Goal: Transaction & Acquisition: Book appointment/travel/reservation

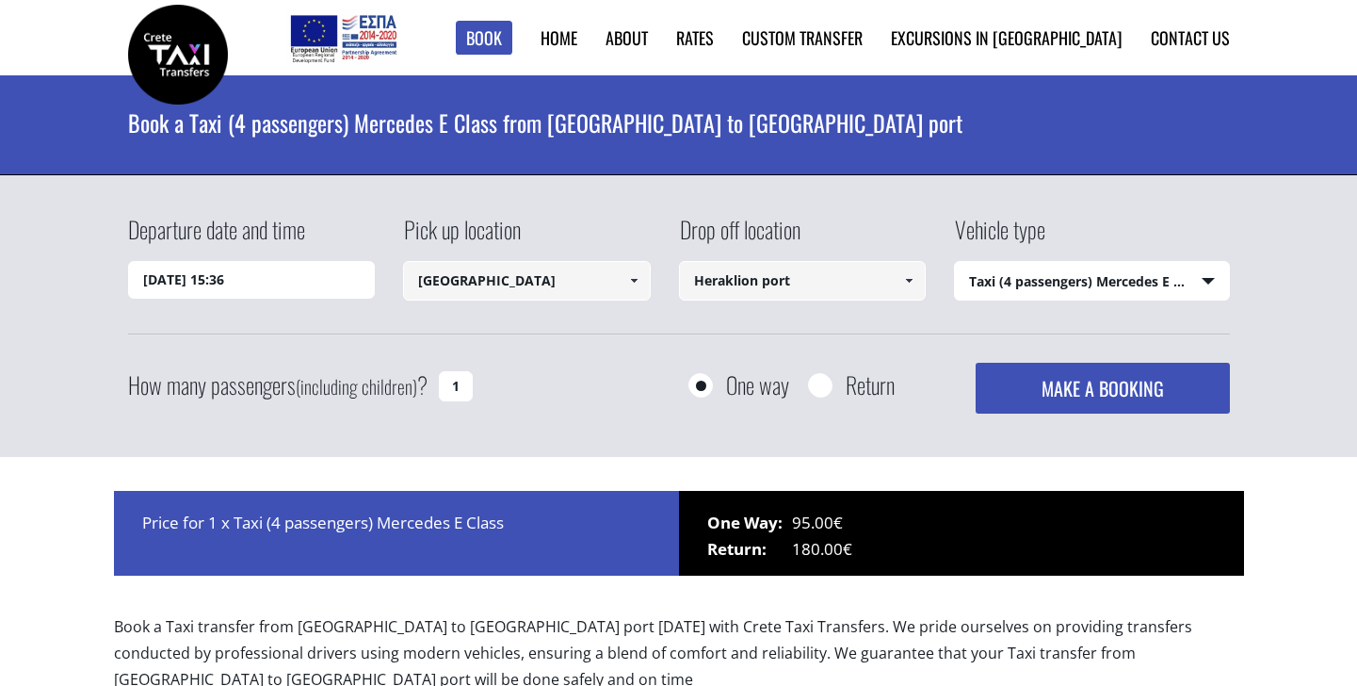
select select "540"
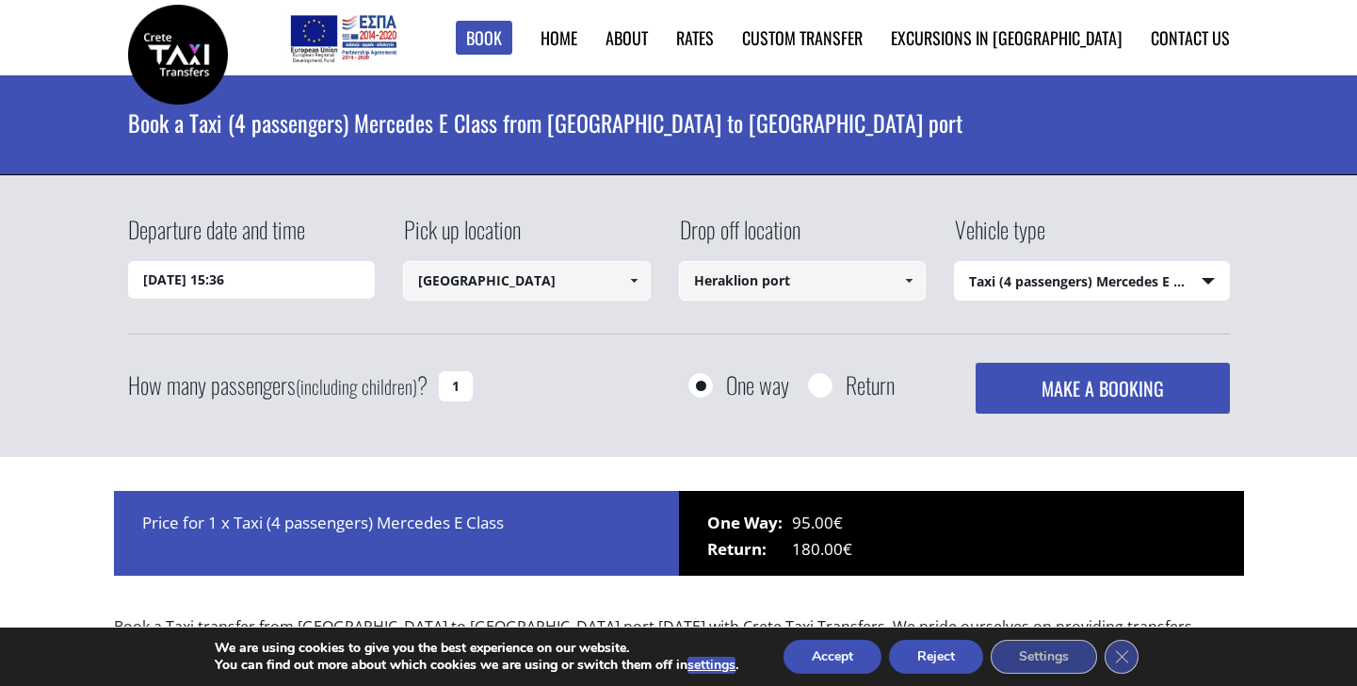
click at [635, 276] on span at bounding box center [633, 280] width 15 height 15
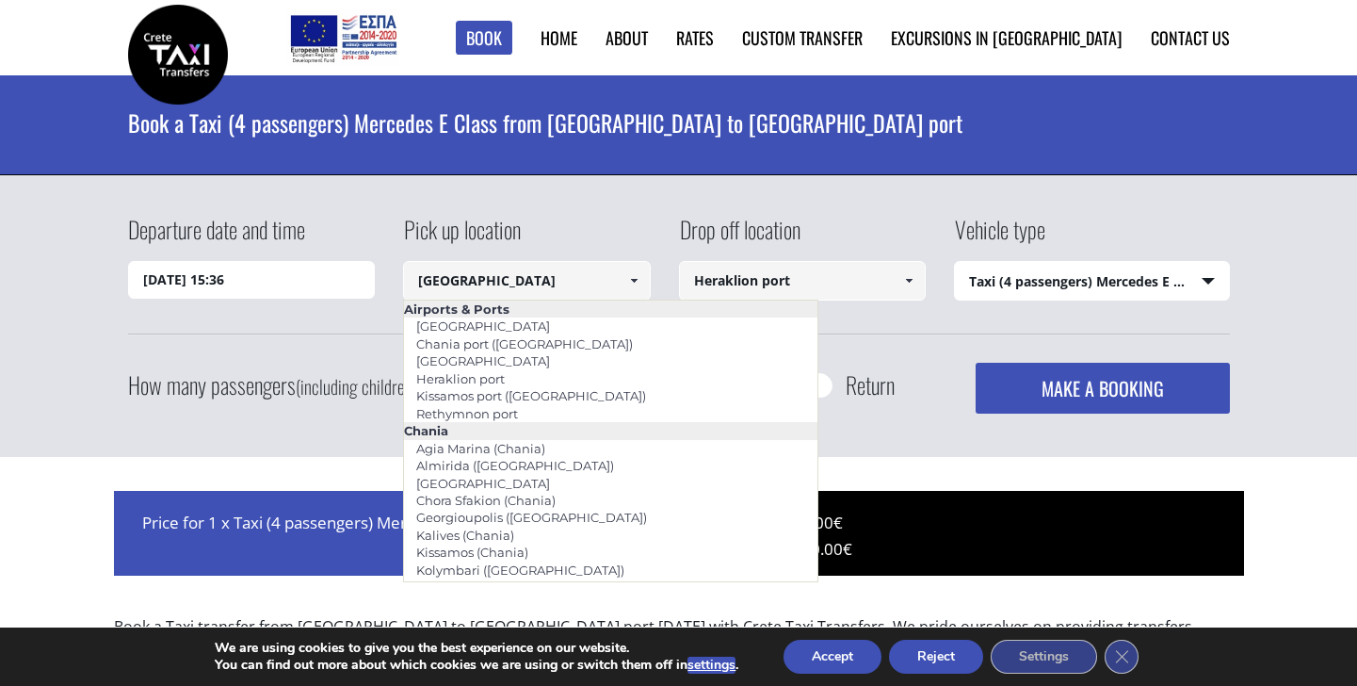
click at [622, 246] on div "Pick up location [GEOGRAPHIC_DATA] Select pickup location [GEOGRAPHIC_DATA] [GE…" at bounding box center [541, 259] width 276 height 92
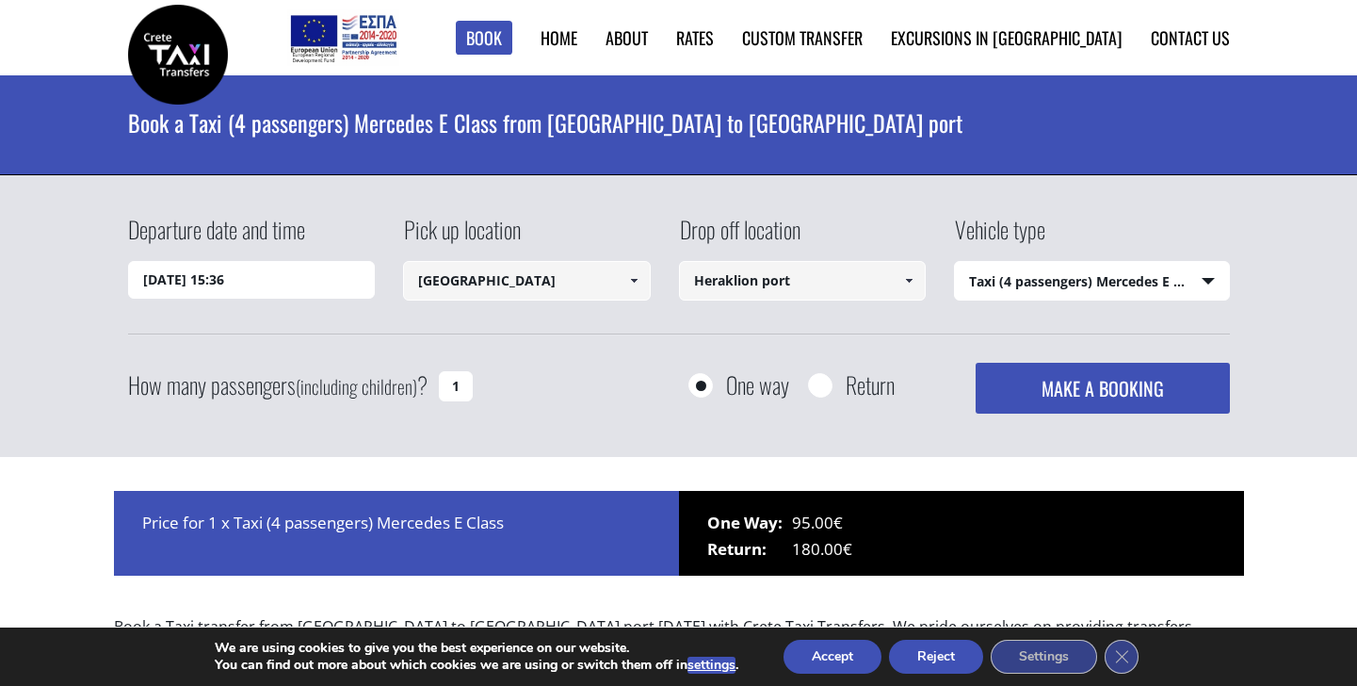
click at [345, 282] on input "[DATE] 15:36" at bounding box center [252, 280] width 248 height 38
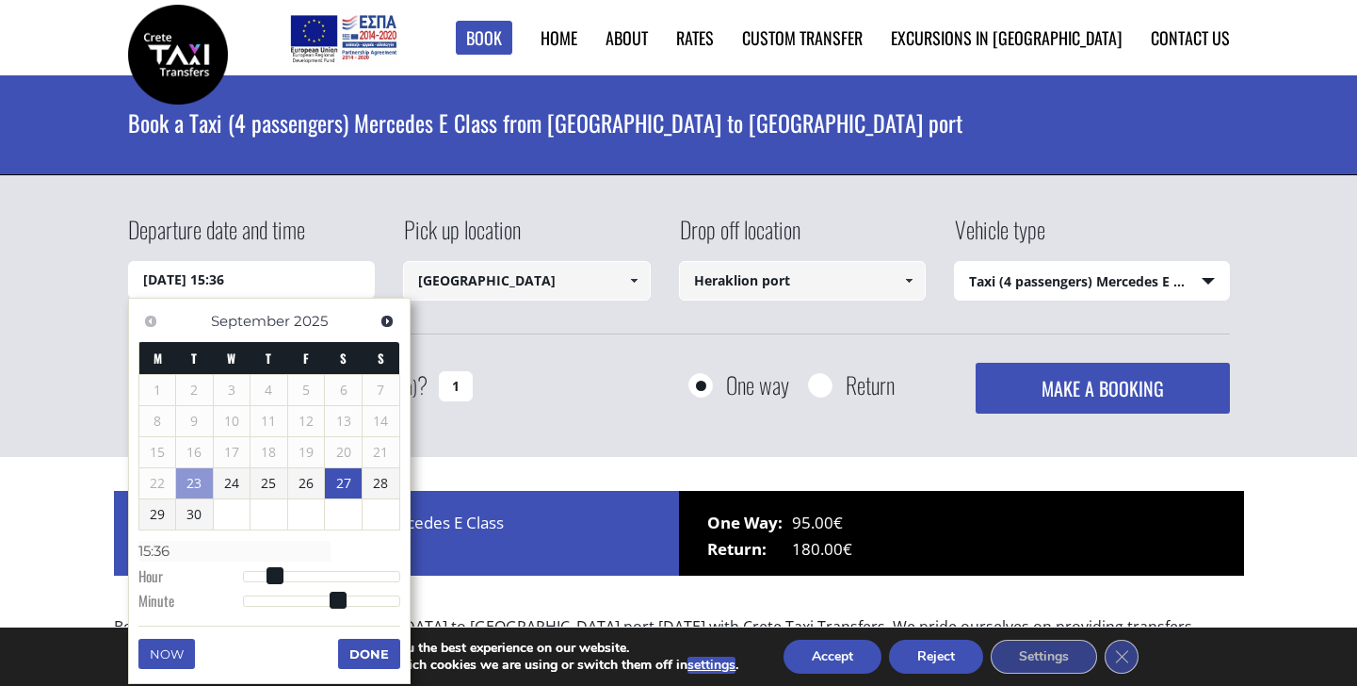
click at [355, 485] on link "27" at bounding box center [343, 483] width 37 height 30
type input "[DATE] 01:00"
type input "01:00"
type input "[DATE] 02:00"
type input "02:00"
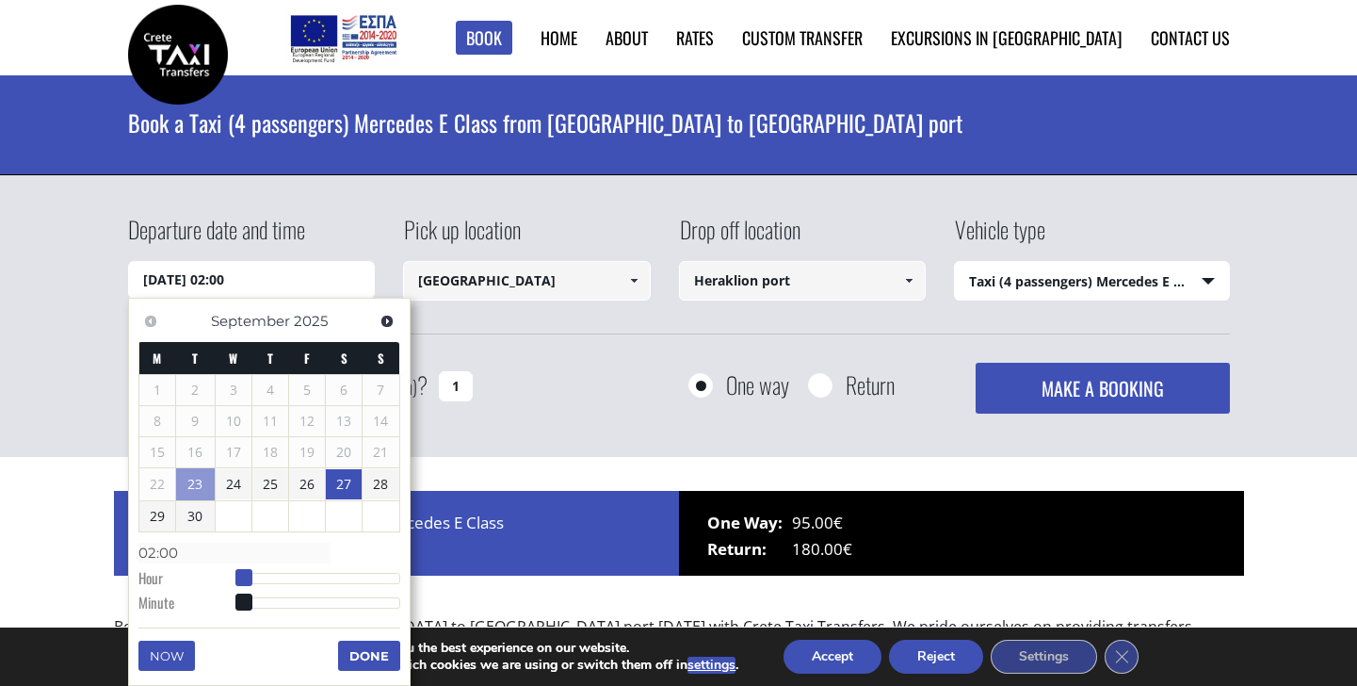
type input "[DATE] 03:00"
type input "03:00"
type input "[DATE] 04:00"
type input "04:00"
type input "[DATE] 05:00"
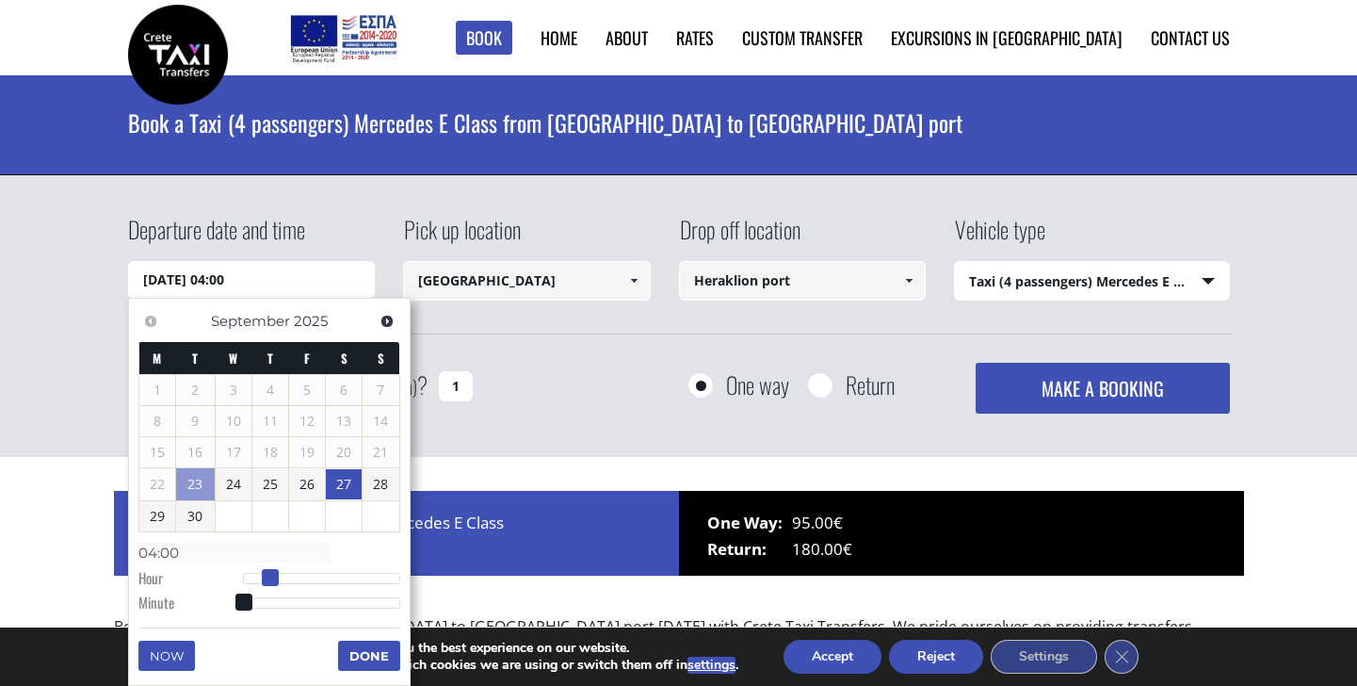
type input "05:00"
type input "[DATE] 06:00"
type input "06:00"
type input "[DATE] 05:00"
type input "05:00"
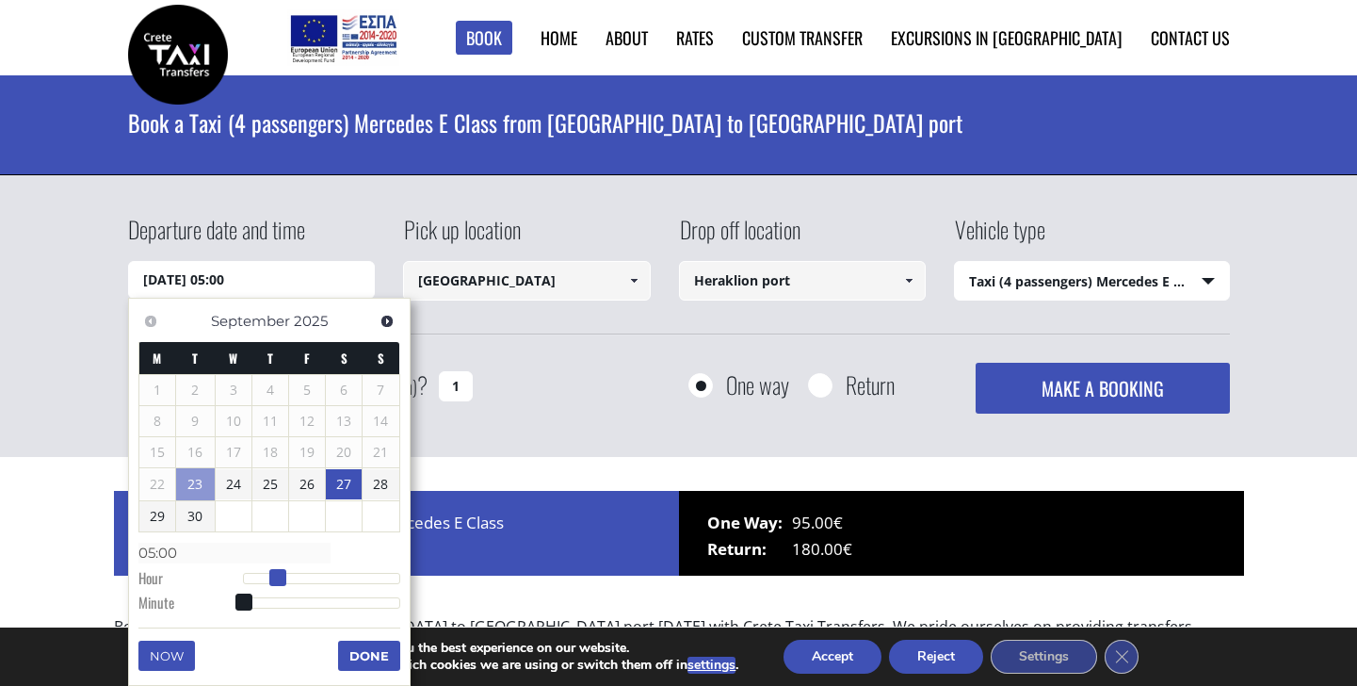
drag, startPoint x: 245, startPoint y: 572, endPoint x: 281, endPoint y: 573, distance: 35.8
click at [281, 573] on span at bounding box center [277, 577] width 17 height 17
type input "[DATE] 05:01"
type input "05:01"
type input "[DATE] 05:02"
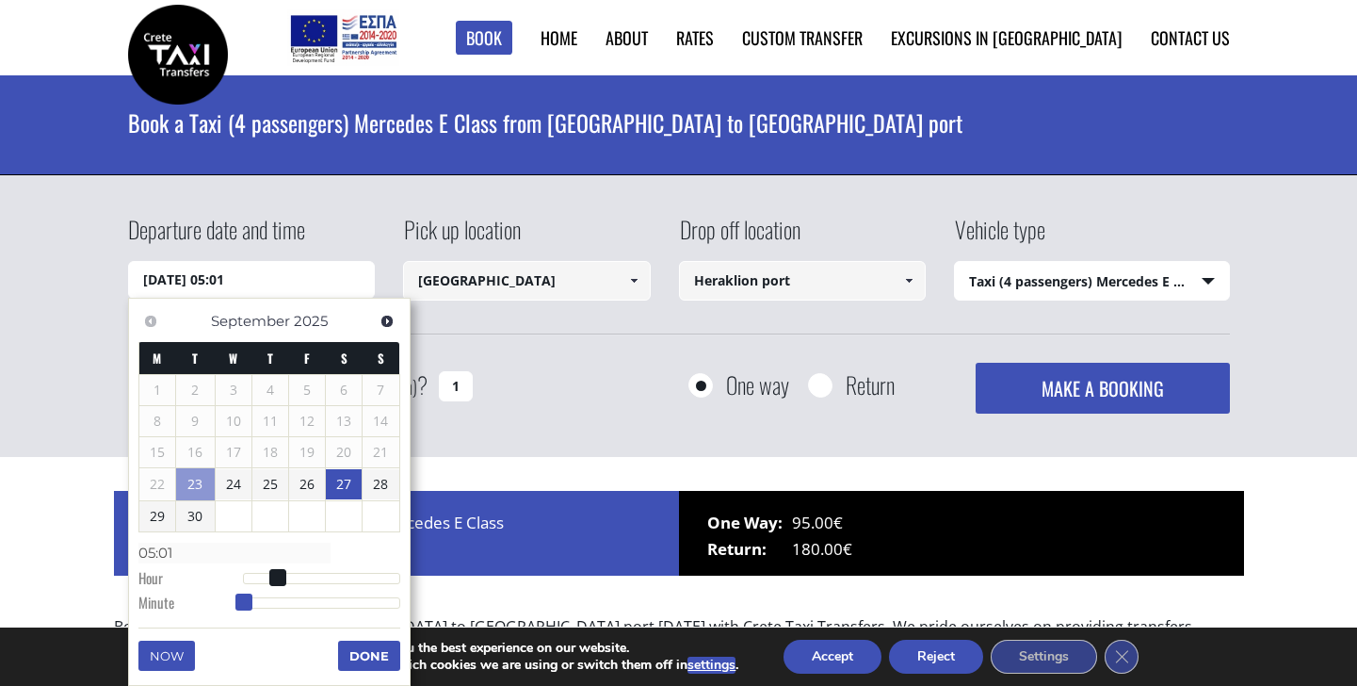
type input "05:02"
type input "[DATE] 05:03"
type input "05:03"
type input "[DATE] 05:04"
type input "05:04"
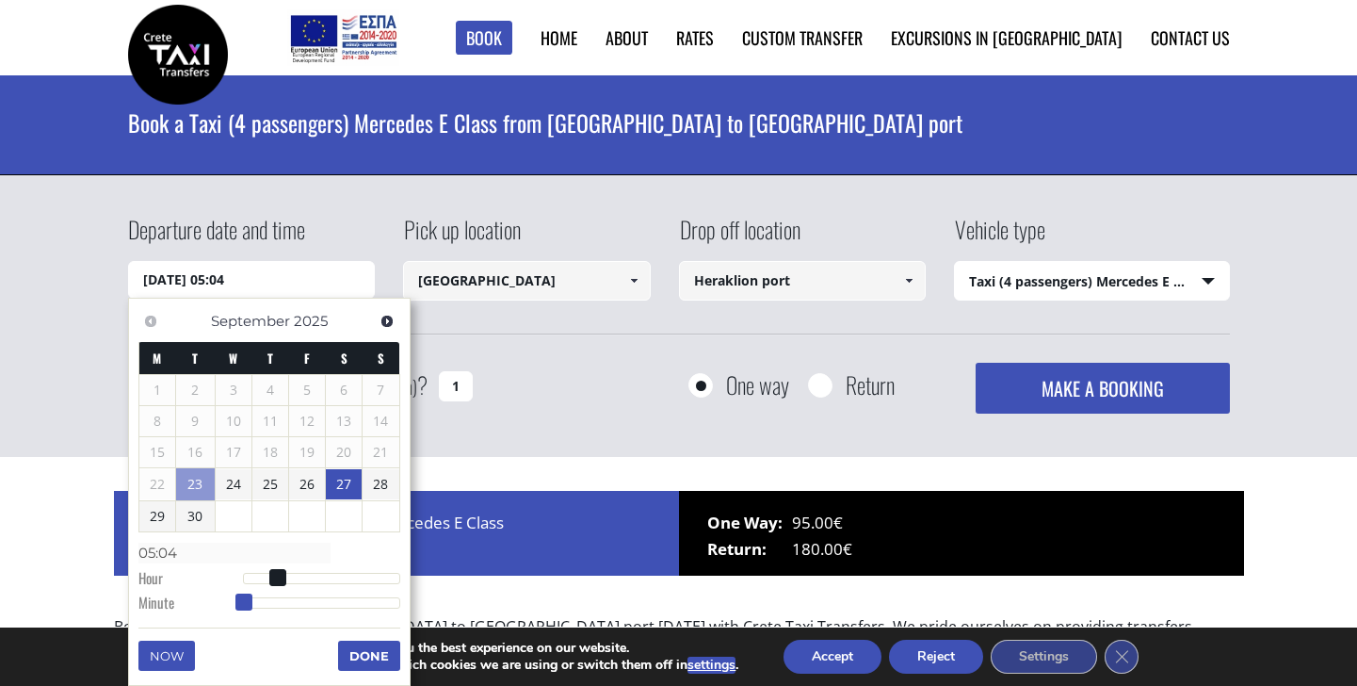
type input "[DATE] 05:05"
type input "05:05"
type input "[DATE] 05:06"
type input "05:06"
type input "[DATE] 05:07"
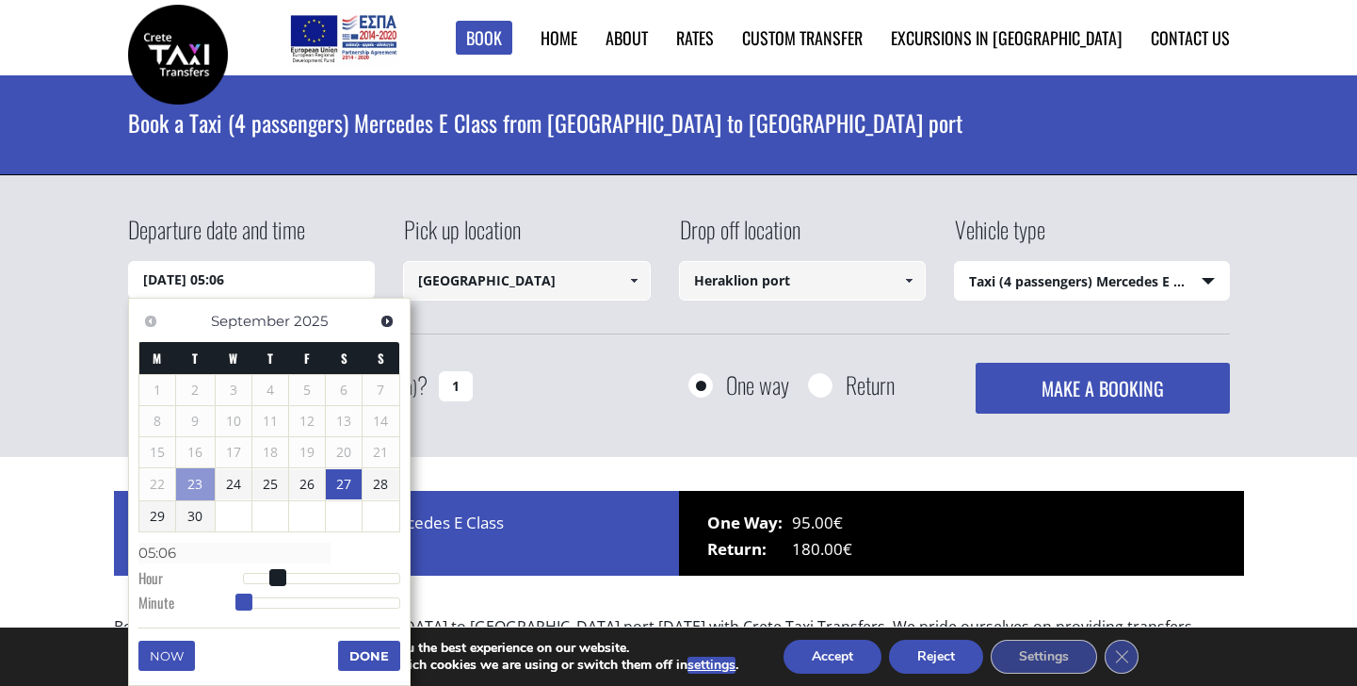
type input "05:07"
type input "[DATE] 05:08"
type input "05:08"
type input "[DATE] 05:09"
type input "05:09"
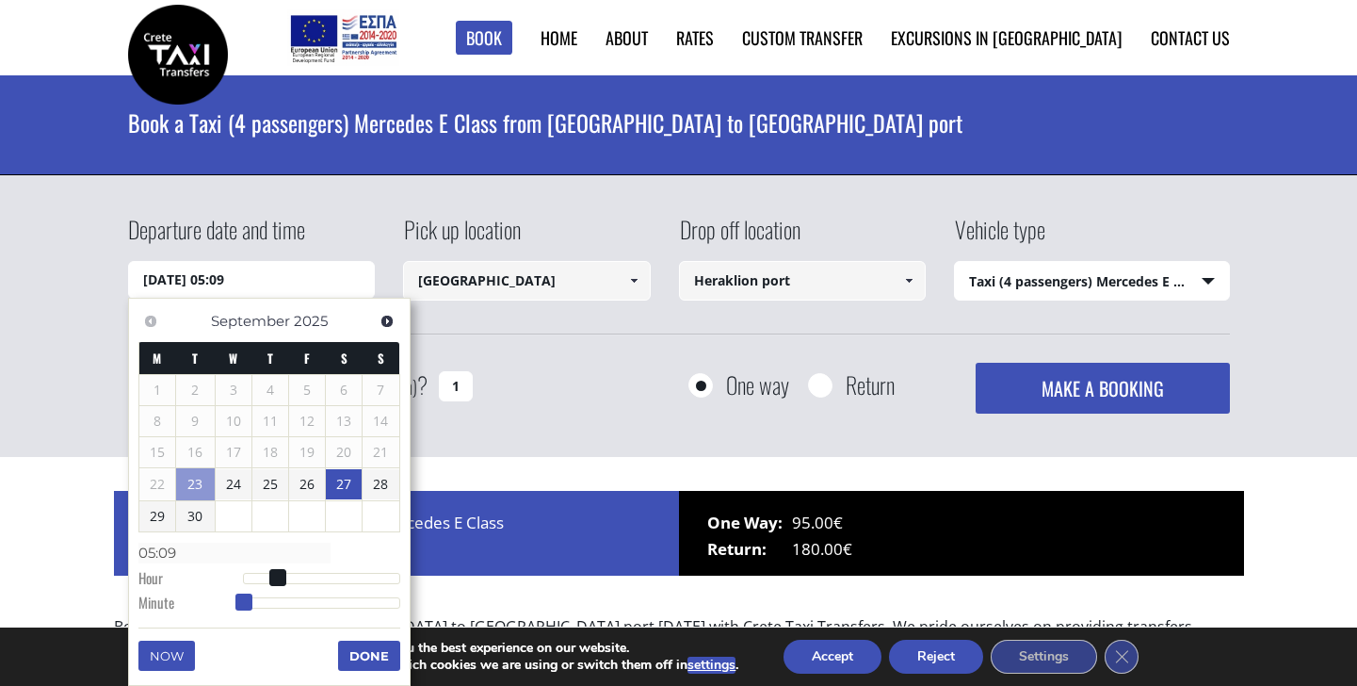
type input "[DATE] 05:10"
type input "05:10"
type input "[DATE] 05:11"
type input "05:11"
type input "[DATE] 05:12"
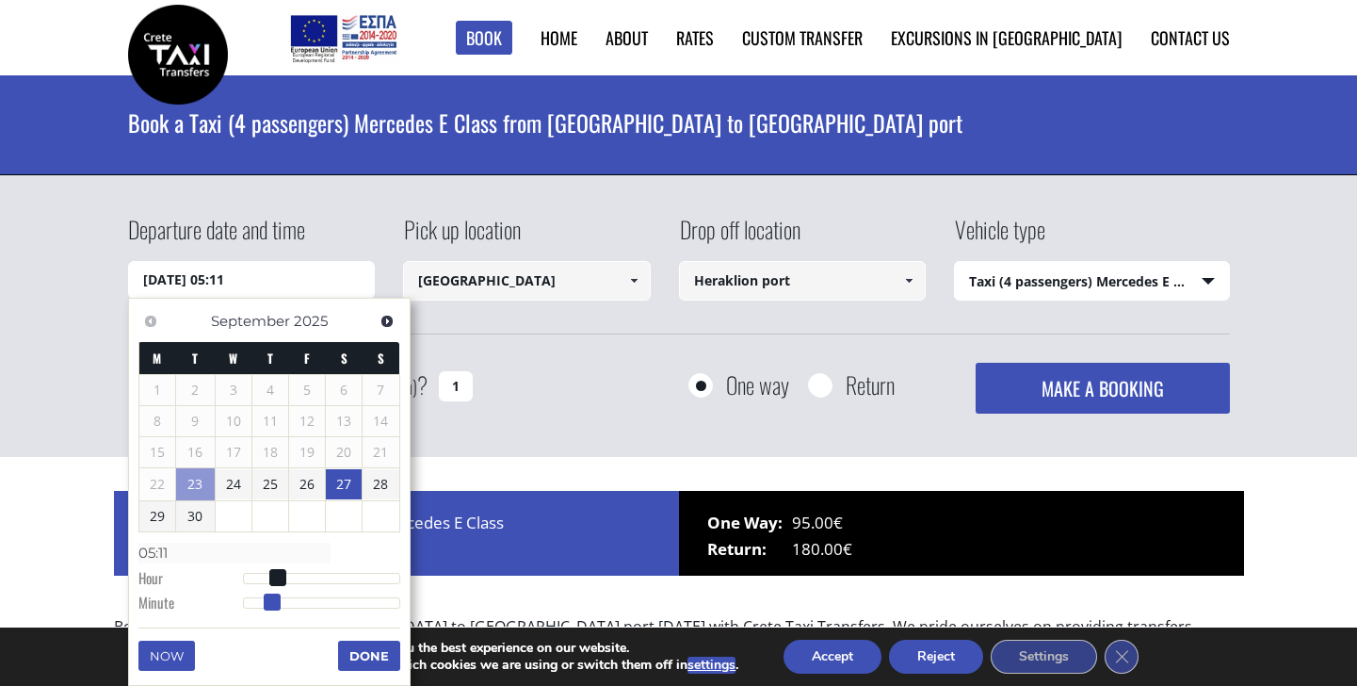
type input "05:12"
type input "[DATE] 05:13"
type input "05:13"
type input "[DATE] 05:14"
type input "05:14"
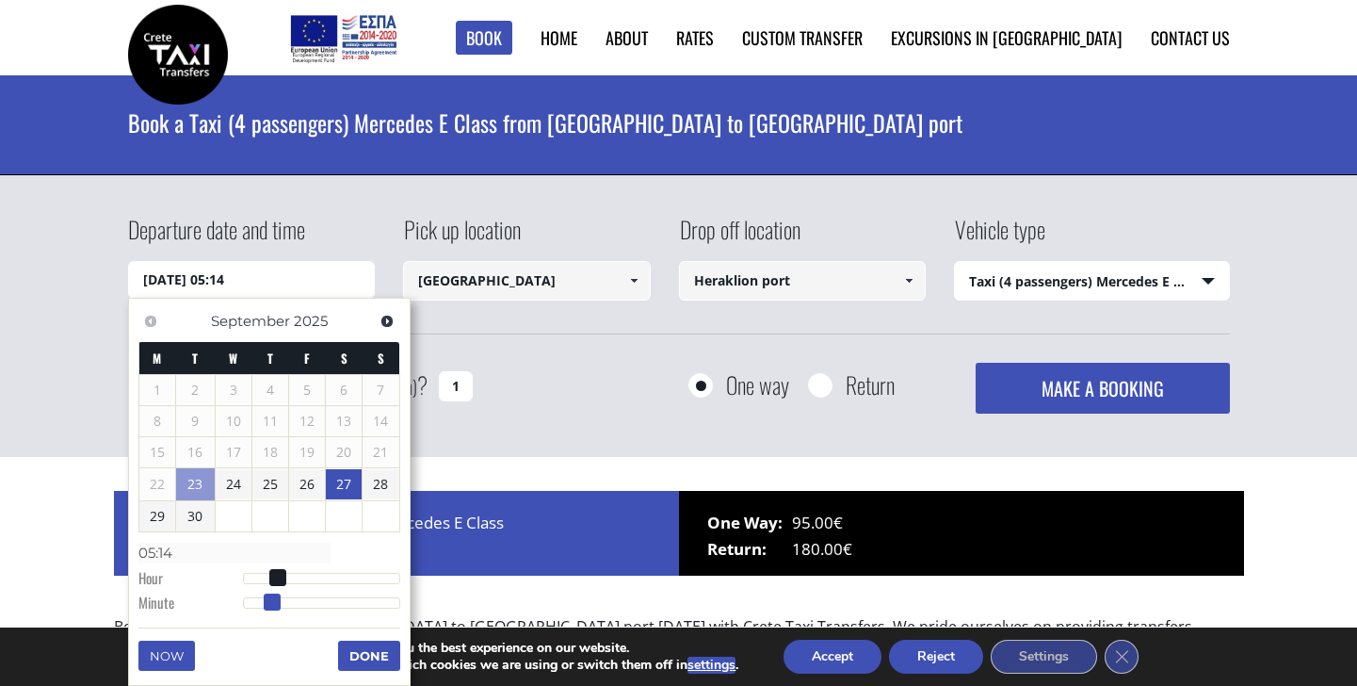
type input "[DATE] 05:15"
type input "05:15"
type input "[DATE] 05:16"
type input "05:16"
type input "[DATE] 05:17"
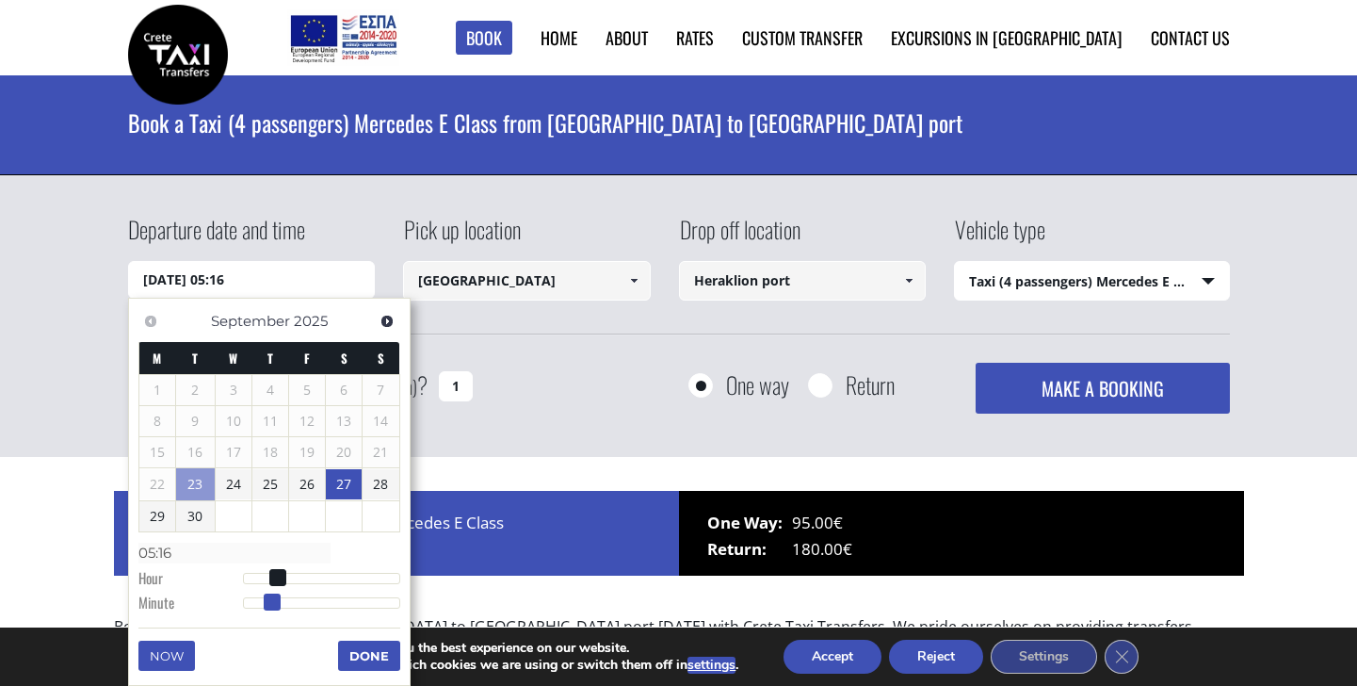
type input "05:17"
type input "[DATE] 05:18"
type input "05:18"
type input "[DATE] 05:19"
type input "05:19"
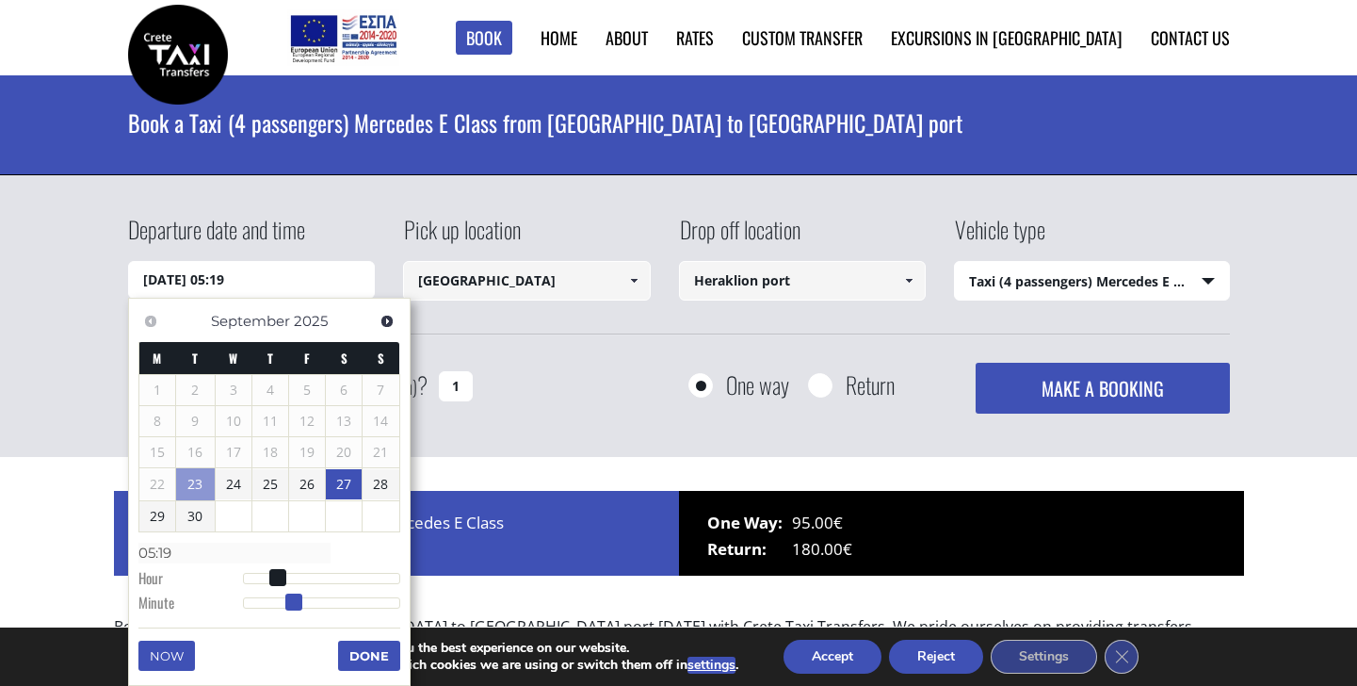
type input "[DATE] 05:20"
type input "05:20"
type input "[DATE] 05:21"
type input "05:21"
type input "[DATE] 05:22"
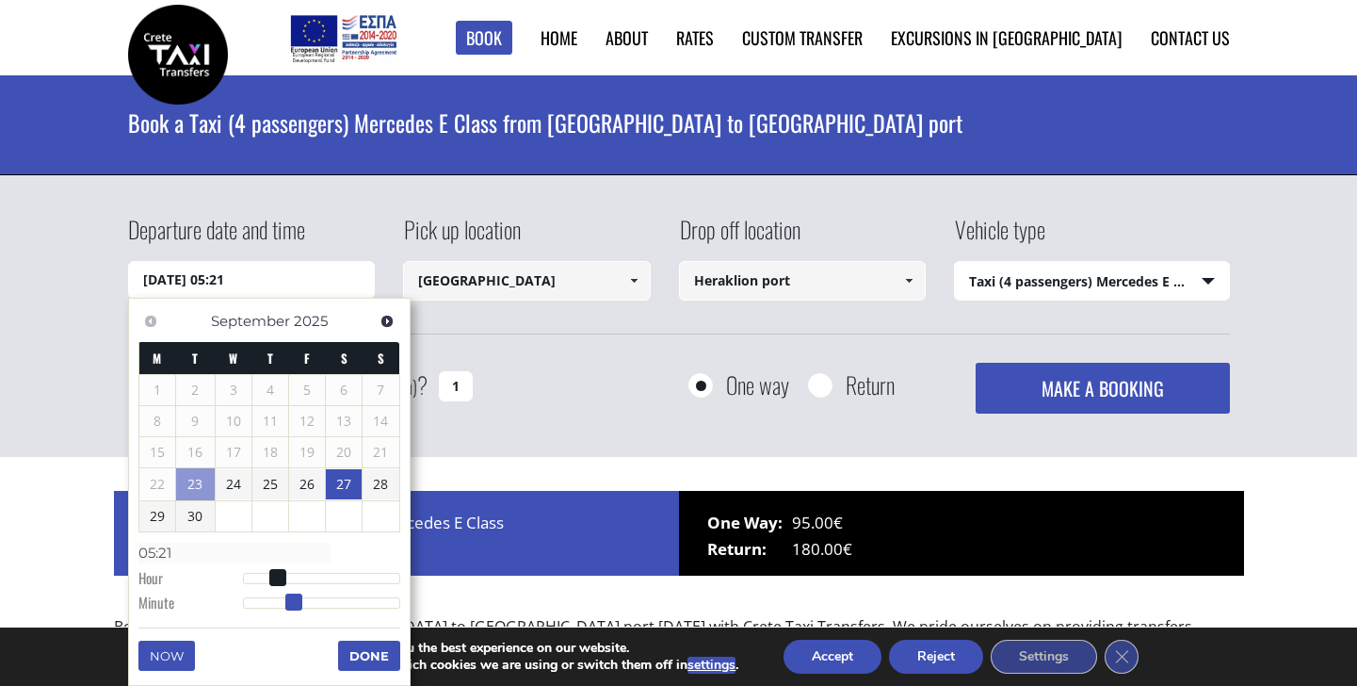
type input "05:22"
type input "[DATE] 05:23"
type input "05:23"
type input "[DATE] 05:24"
type input "05:24"
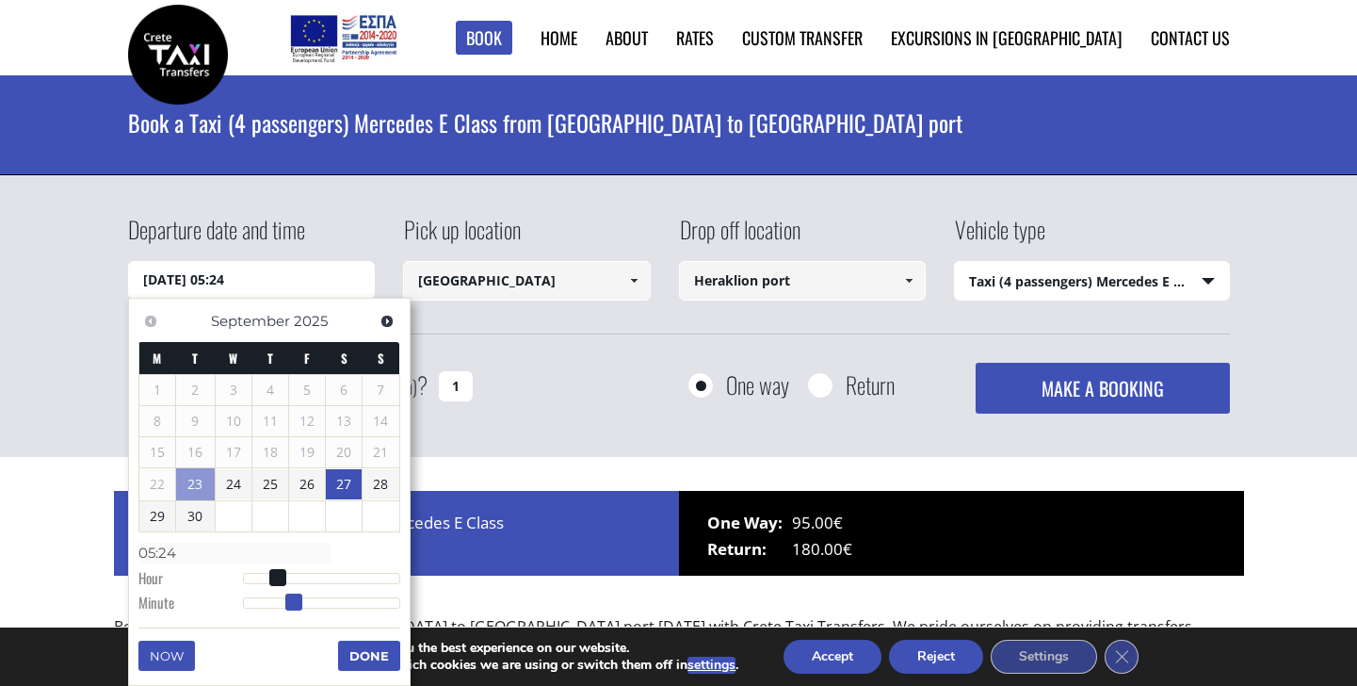
type input "[DATE] 05:25"
type input "05:25"
type input "[DATE] 05:26"
type input "05:26"
type input "[DATE] 05:27"
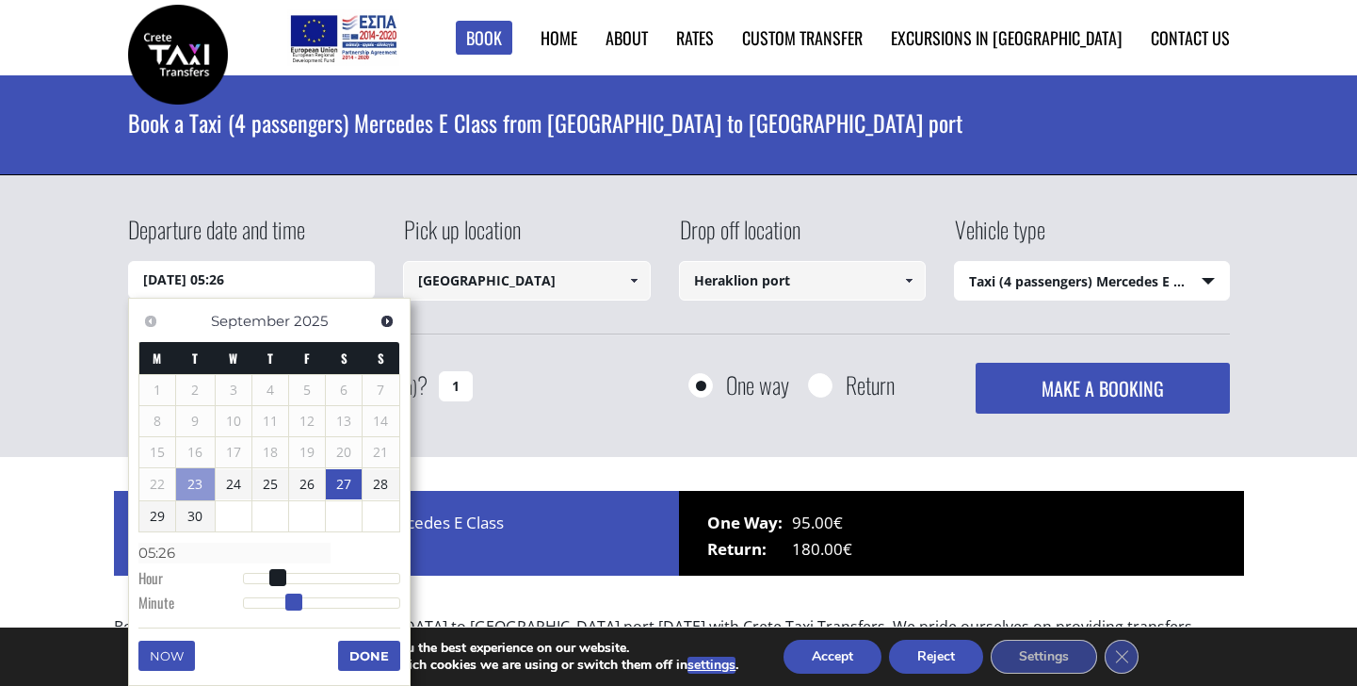
type input "05:27"
type input "[DATE] 05:28"
type input "05:28"
type input "[DATE] 05:29"
type input "05:29"
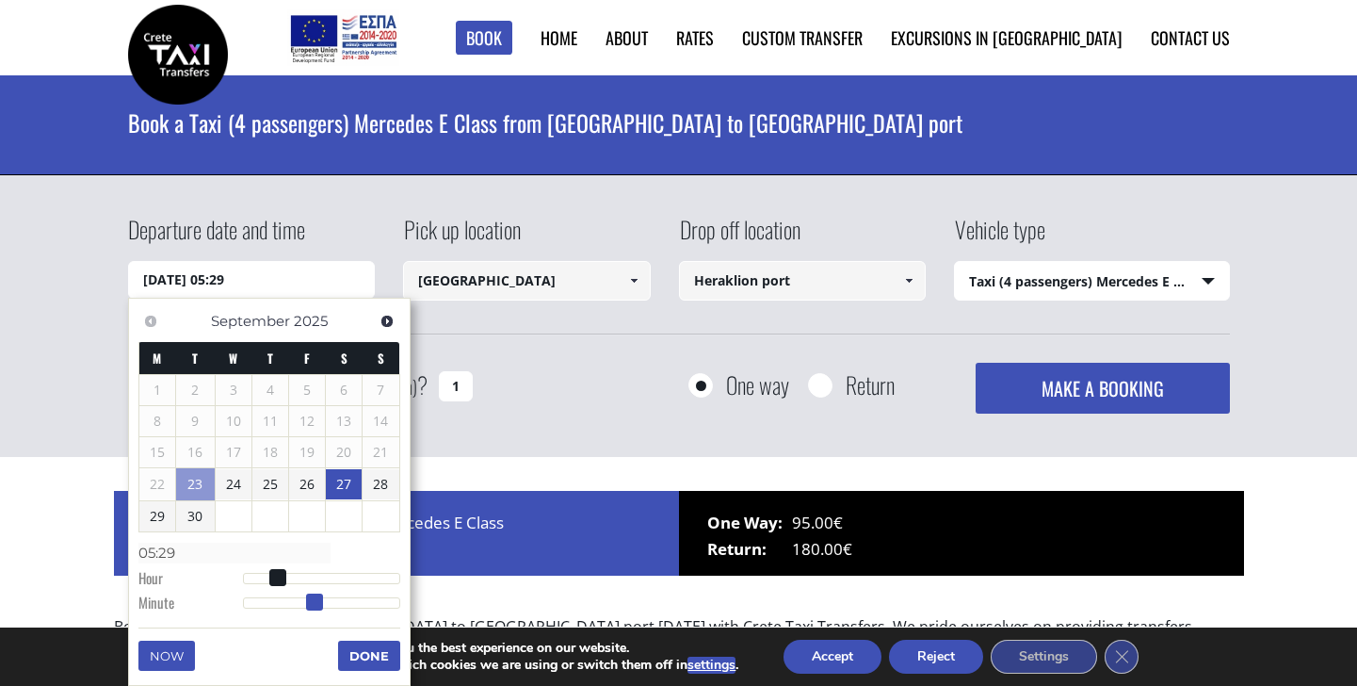
type input "[DATE] 05:30"
type input "05:30"
drag, startPoint x: 240, startPoint y: 601, endPoint x: 319, endPoint y: 602, distance: 79.1
click at [319, 602] on span at bounding box center [322, 601] width 17 height 17
click at [371, 650] on button "Done" at bounding box center [369, 655] width 62 height 30
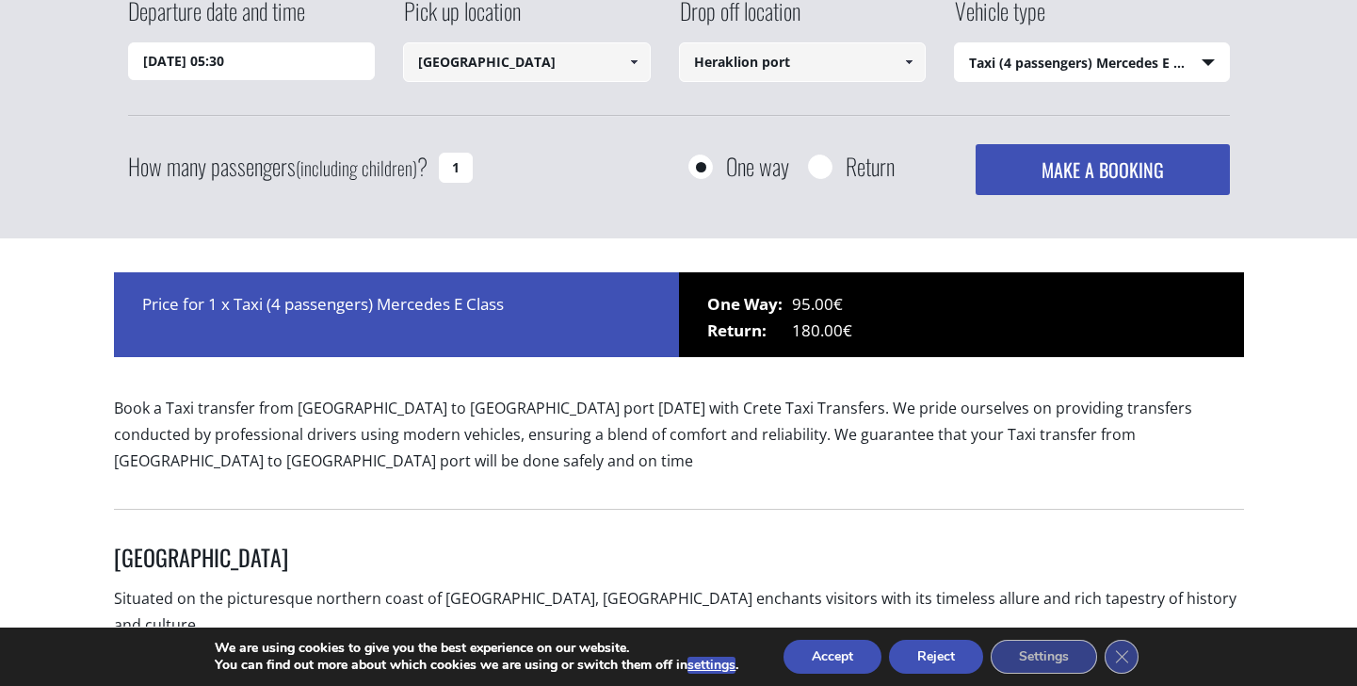
scroll to position [332, 0]
